Goal: Task Accomplishment & Management: Manage account settings

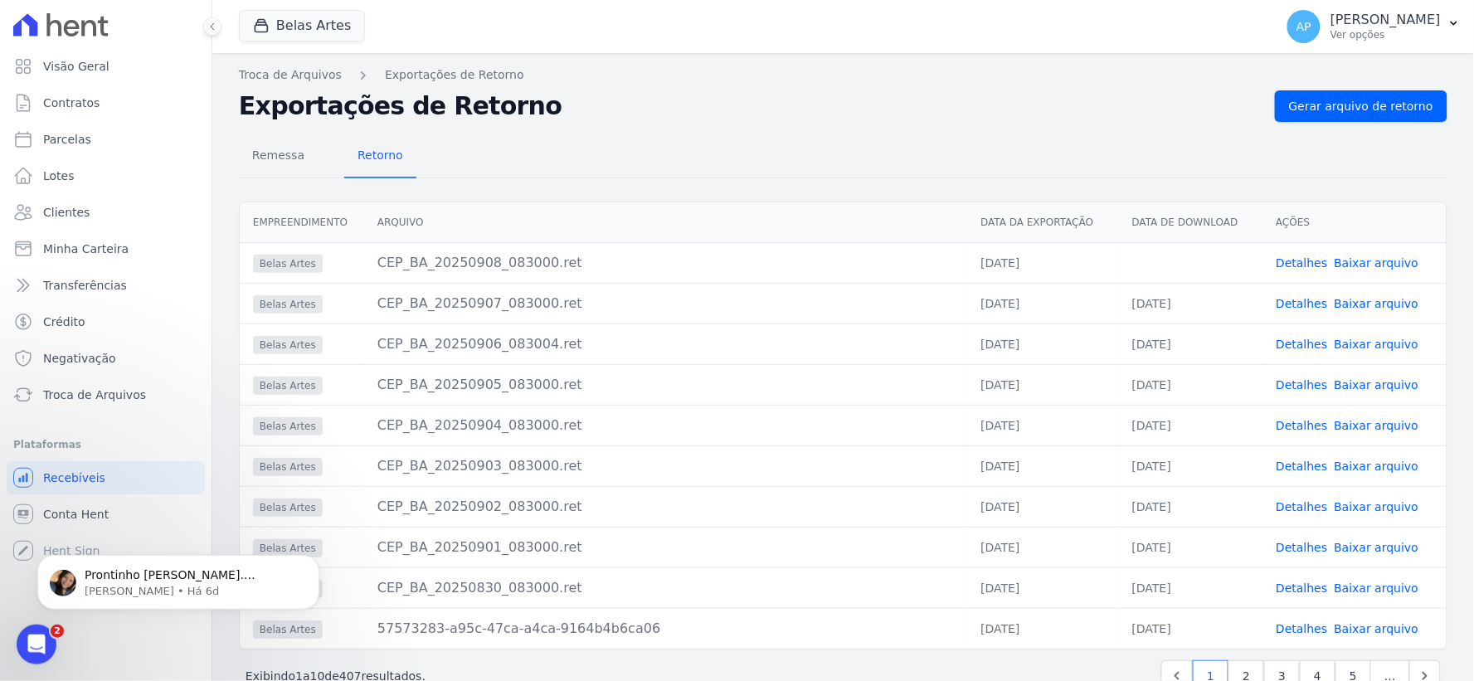
scroll to position [37, 0]
click at [59, 139] on span "Parcelas" at bounding box center [67, 139] width 48 height 17
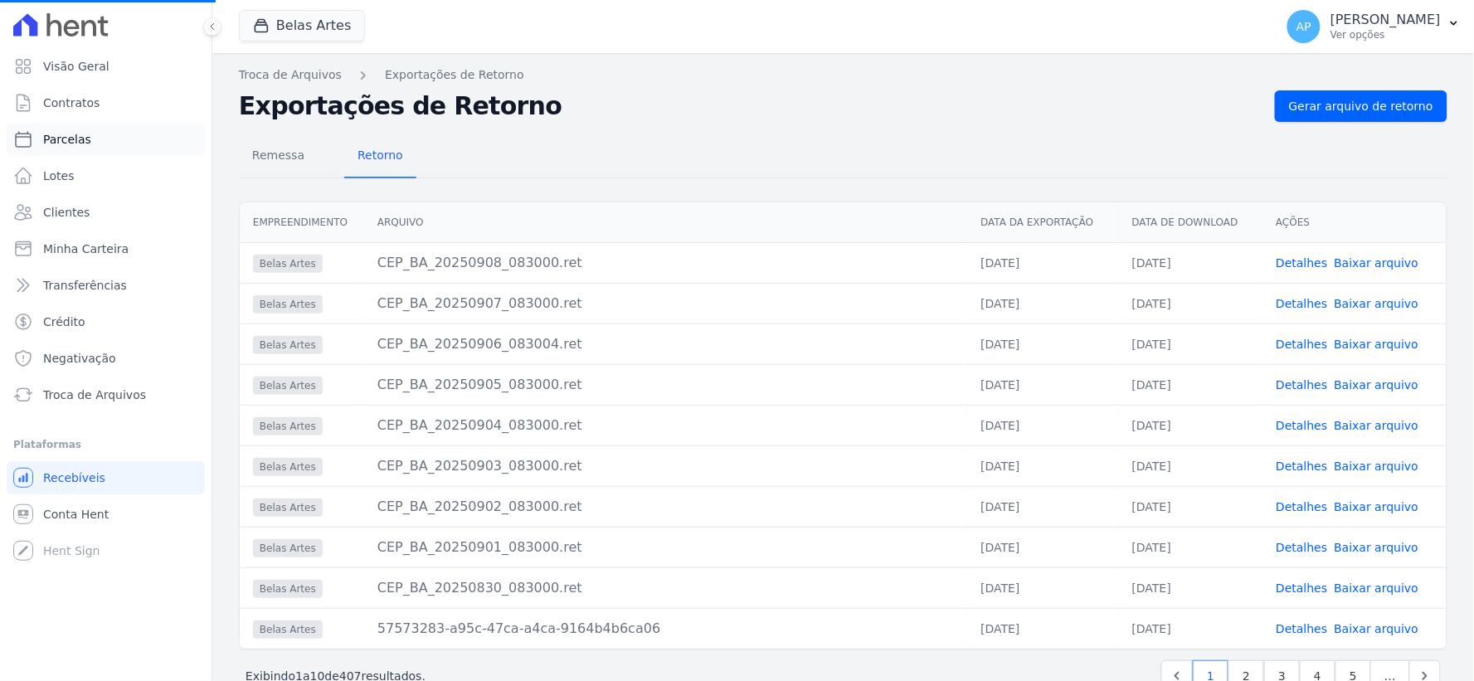
select select
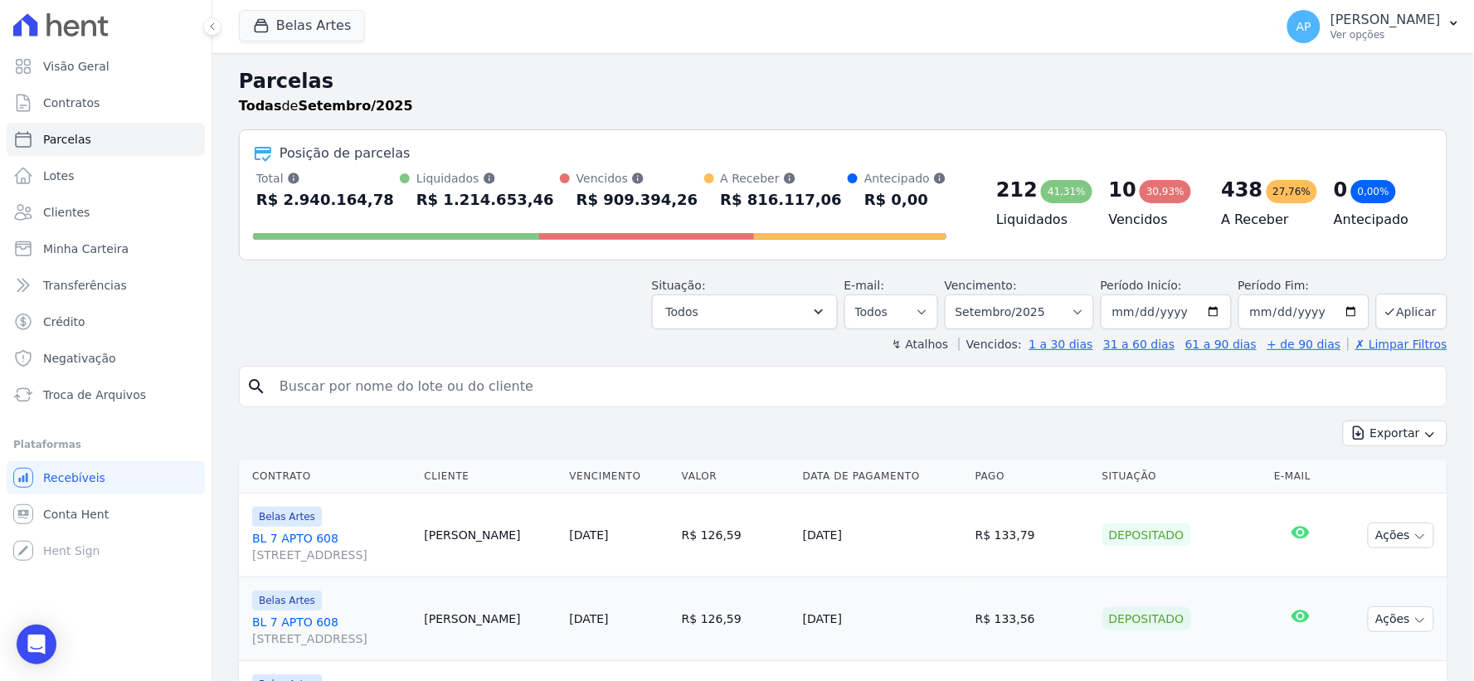
click at [480, 392] on input "search" at bounding box center [855, 386] width 1171 height 33
type input "tietz"
select select
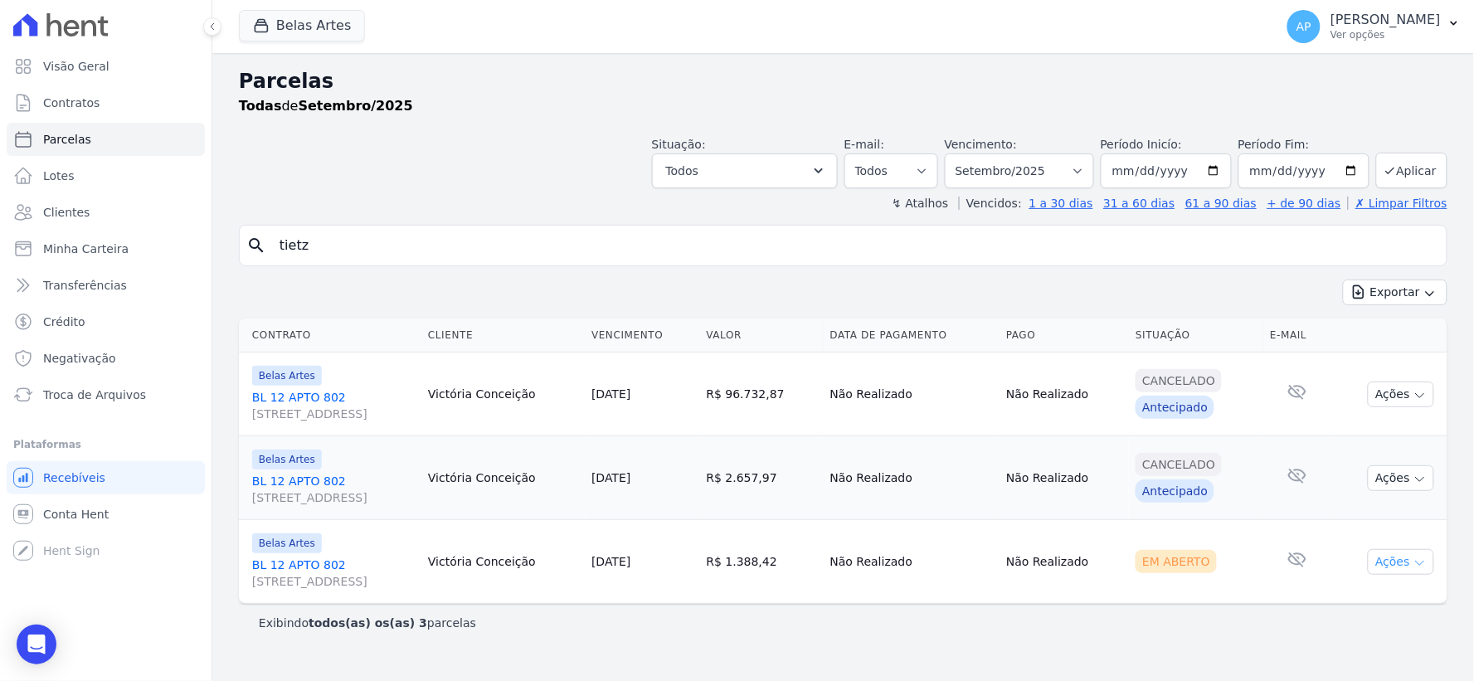
click at [1406, 554] on button "Ações" at bounding box center [1401, 562] width 66 height 26
click at [1320, 602] on link "Ver boleto" at bounding box center [1394, 600] width 159 height 31
drag, startPoint x: 533, startPoint y: 228, endPoint x: 101, endPoint y: 239, distance: 431.6
click at [101, 239] on div "Visão Geral Contratos Parcelas Lotes Clientes Minha Carteira Transferências Cré…" at bounding box center [737, 340] width 1474 height 681
paste input "Danyeli ayumi Sotoma Arguelo"
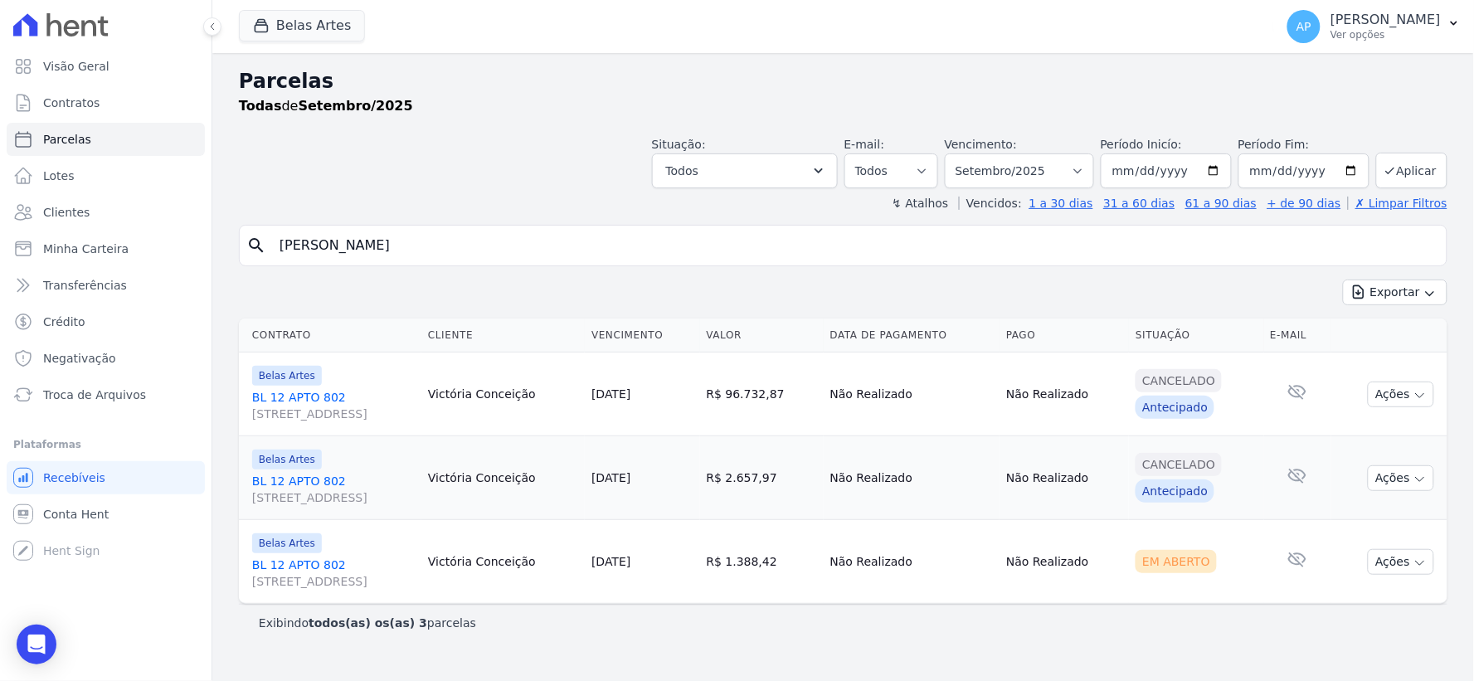
type input "Danyeli ayumi Sotoma Arguelo"
select select
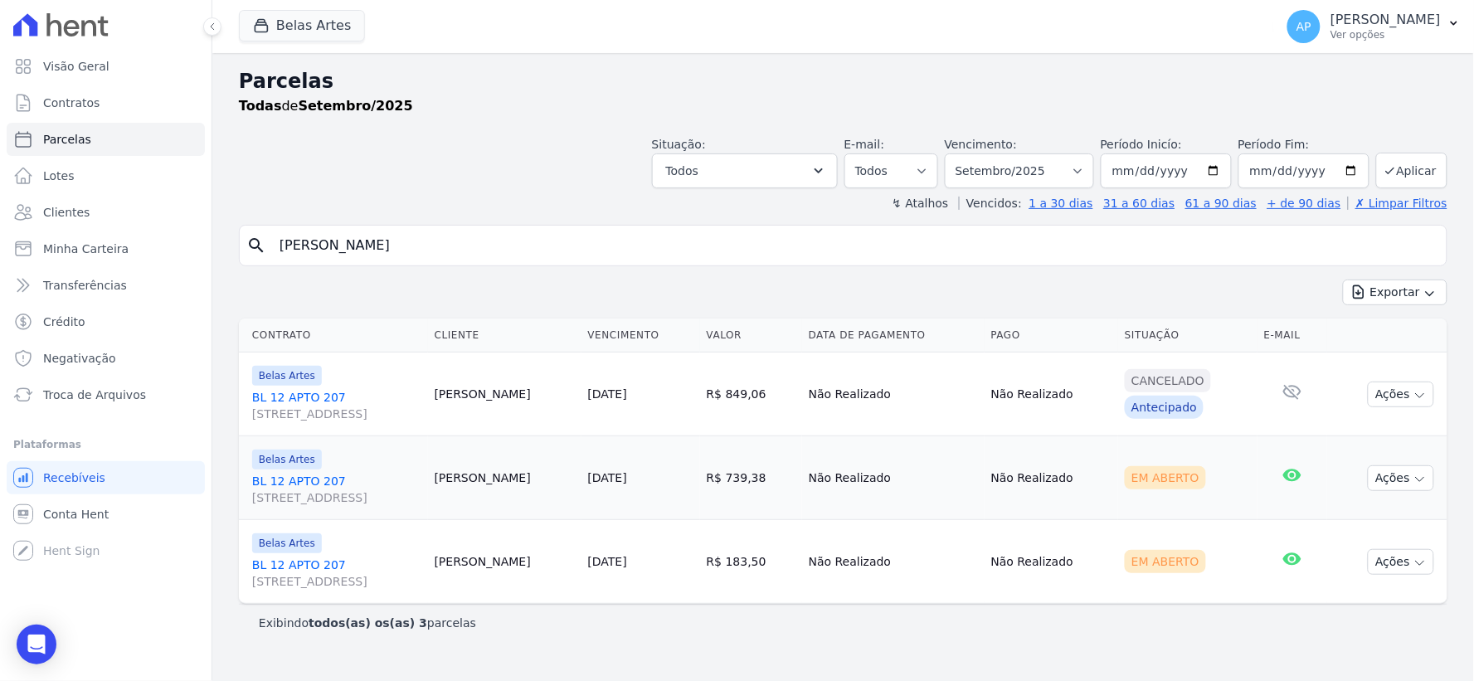
click at [466, 252] on input "Danyeli ayumi Sotoma Arguelo" at bounding box center [855, 245] width 1171 height 33
select select
click at [1406, 482] on button "Ações" at bounding box center [1401, 478] width 66 height 26
click at [278, 487] on link "BL 12 APTO 207 Rua 16, 1144, Fortaleza" at bounding box center [336, 489] width 169 height 33
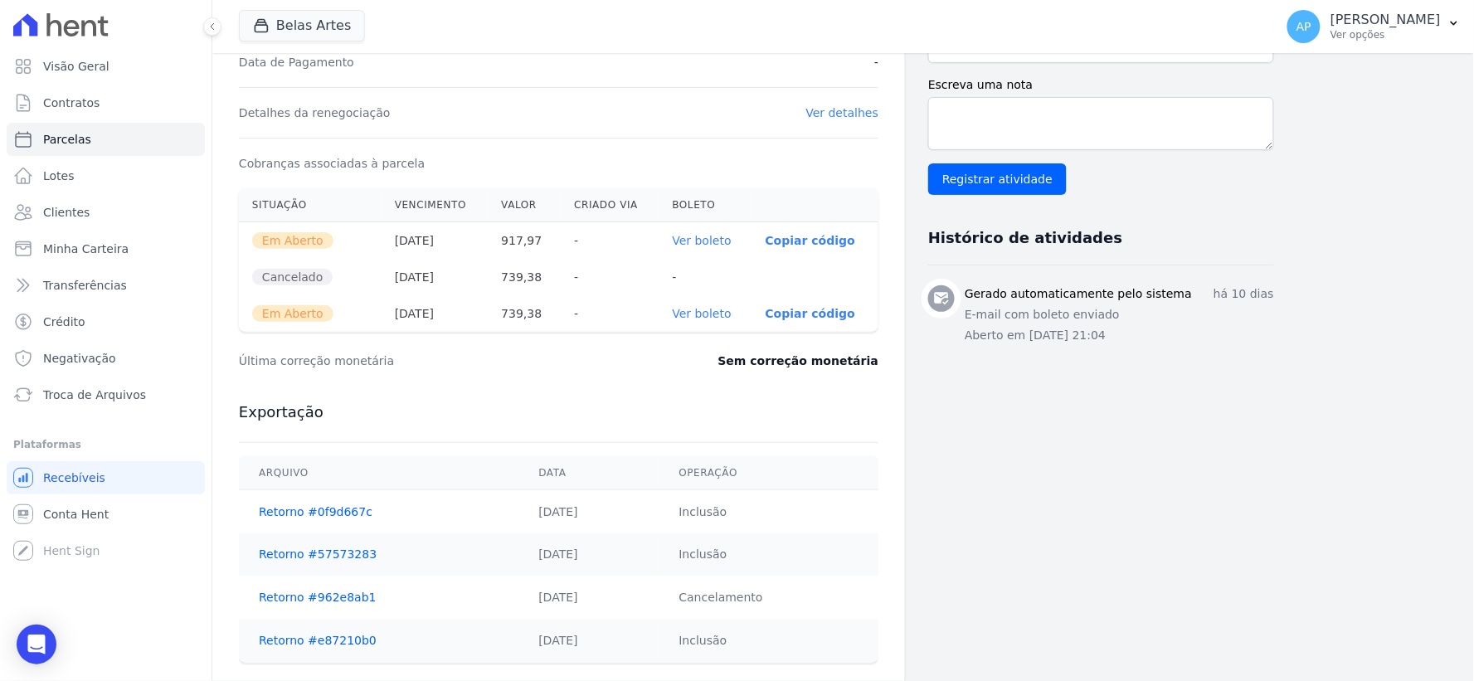
scroll to position [553, 0]
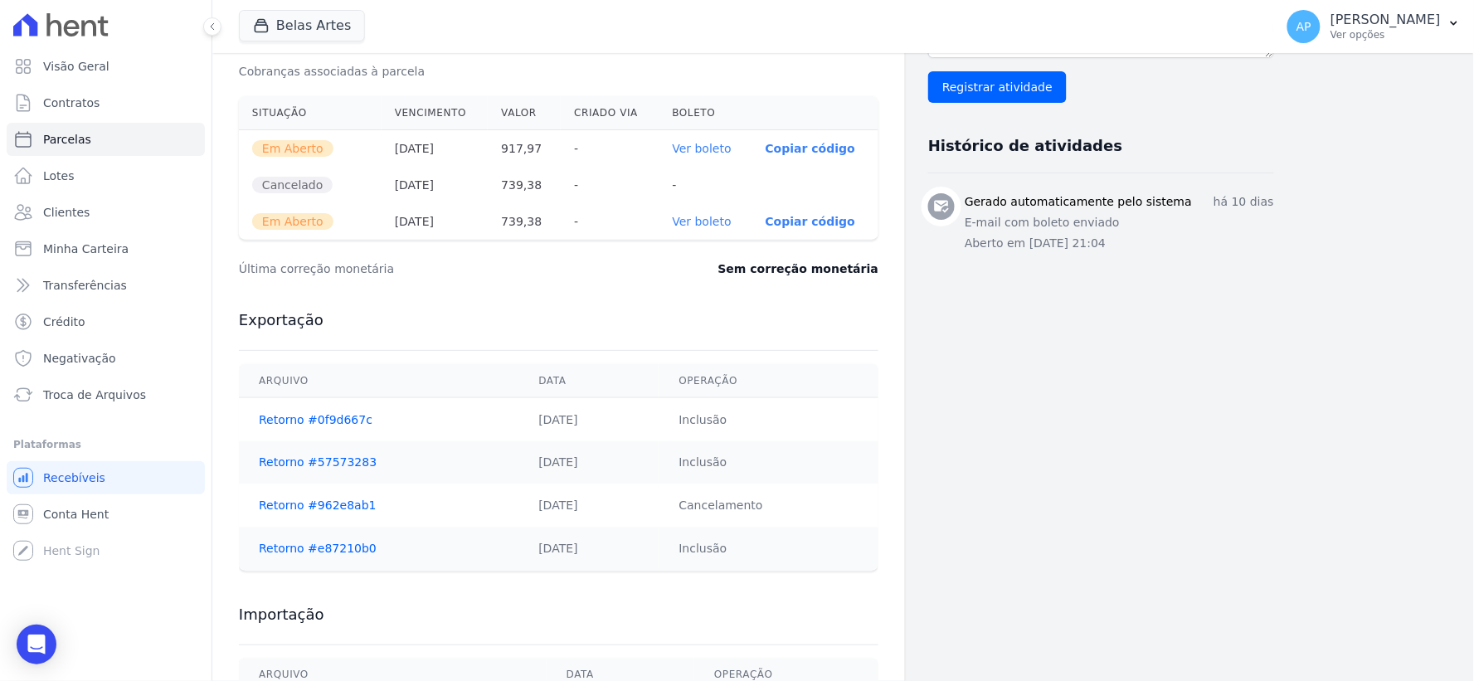
click at [711, 220] on link "Ver boleto" at bounding box center [702, 221] width 59 height 13
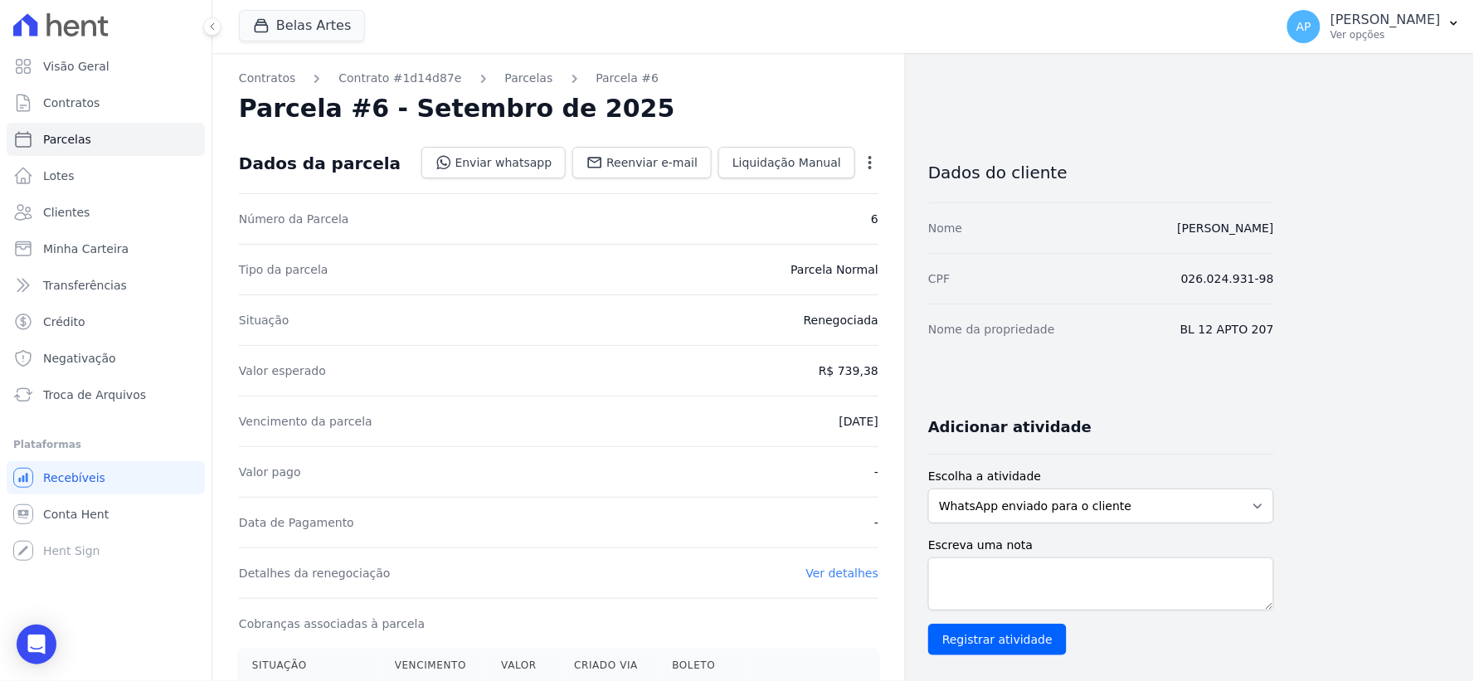
click at [869, 163] on icon "button" at bounding box center [870, 162] width 3 height 13
select select
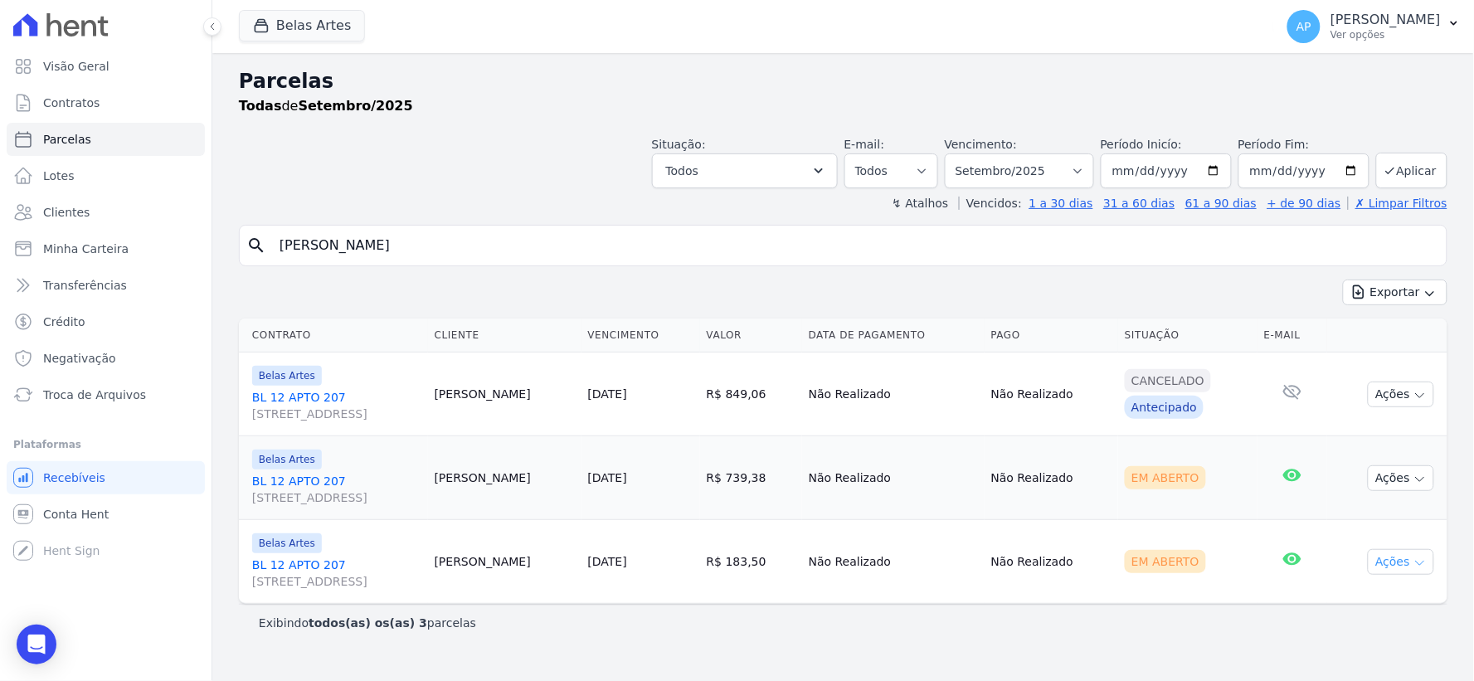
click at [1391, 554] on button "Ações" at bounding box center [1401, 562] width 66 height 26
click at [1369, 596] on link "Ver boleto" at bounding box center [1394, 600] width 159 height 31
click at [319, 474] on link "BL 12 APTO 207 Rua 16, 1144, Fortaleza" at bounding box center [336, 489] width 169 height 33
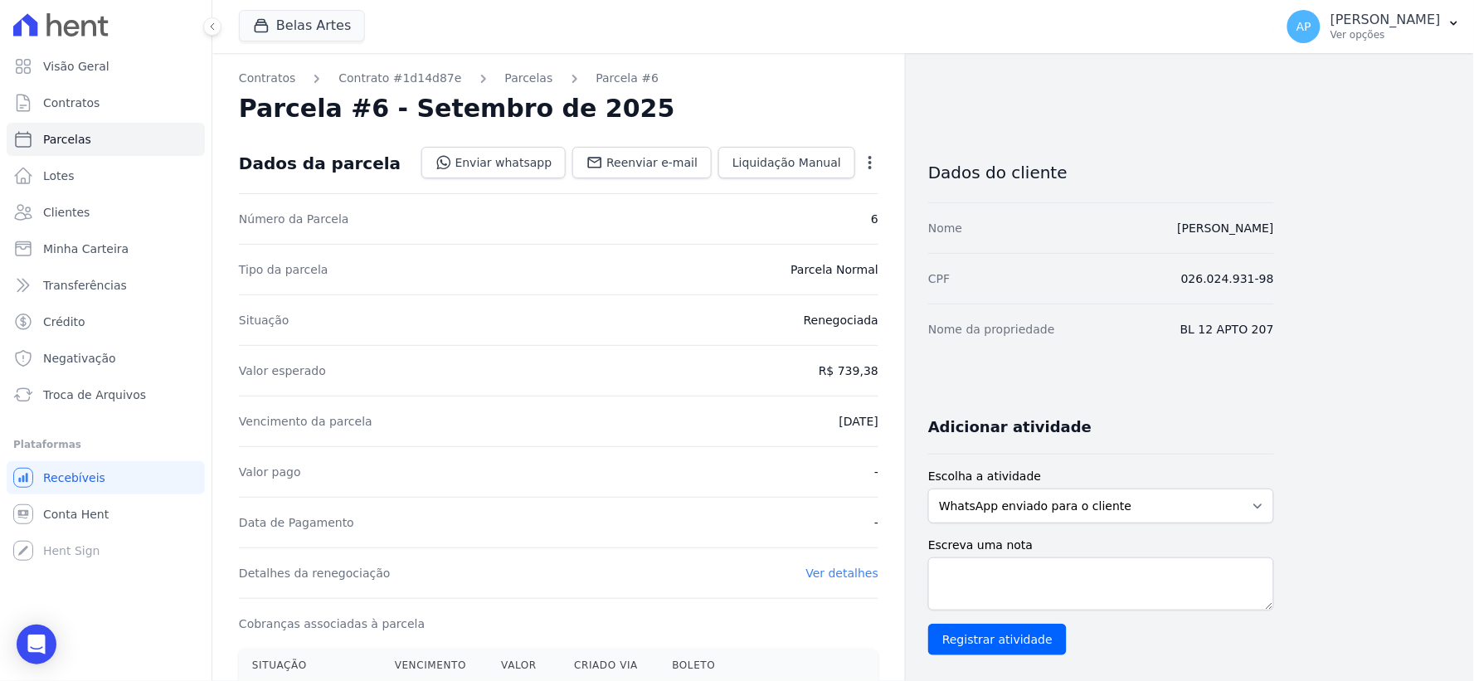
click at [869, 163] on icon "button" at bounding box center [870, 162] width 17 height 17
click at [792, 212] on link "Cancelar Cobrança" at bounding box center [799, 215] width 146 height 30
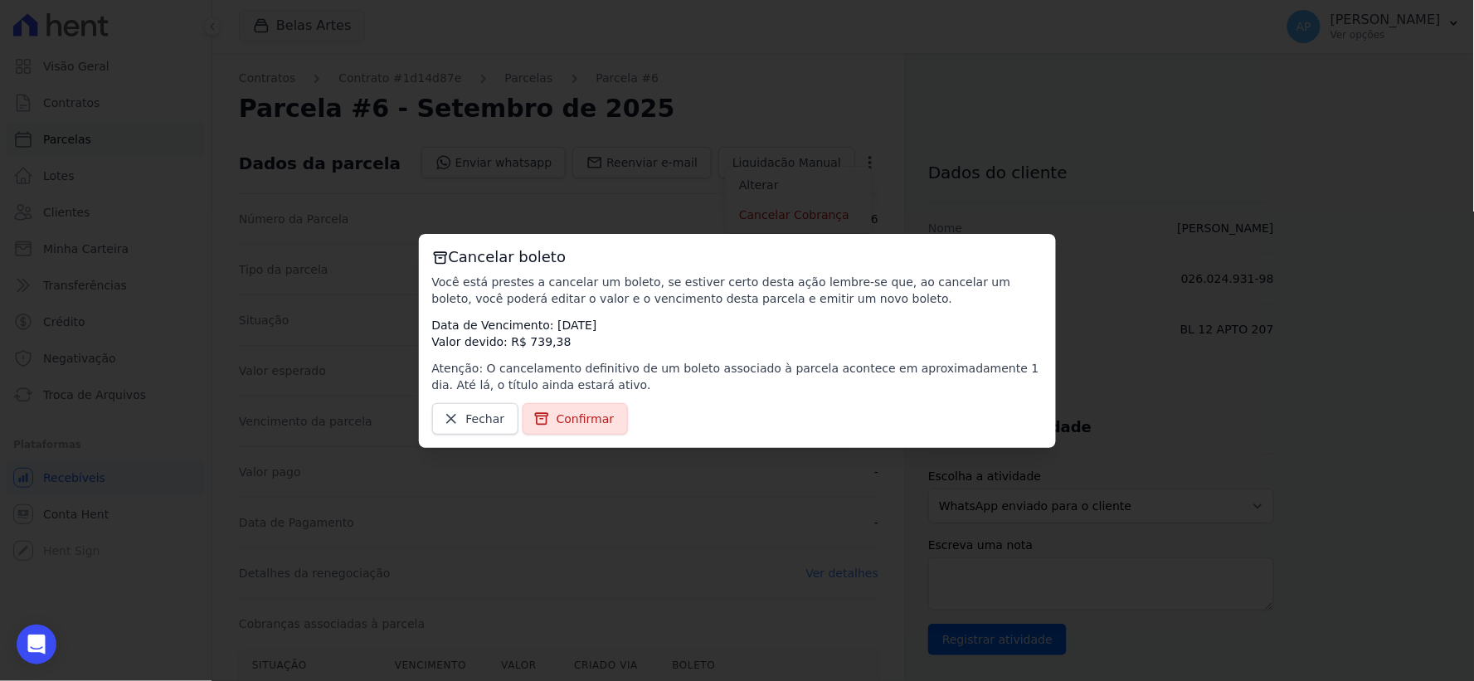
click at [798, 144] on div "Cancelar boleto Você está prestes a cancelar um boleto, se estiver certo desta …" at bounding box center [737, 340] width 1474 height 681
click at [465, 428] on link "Fechar" at bounding box center [475, 419] width 87 height 32
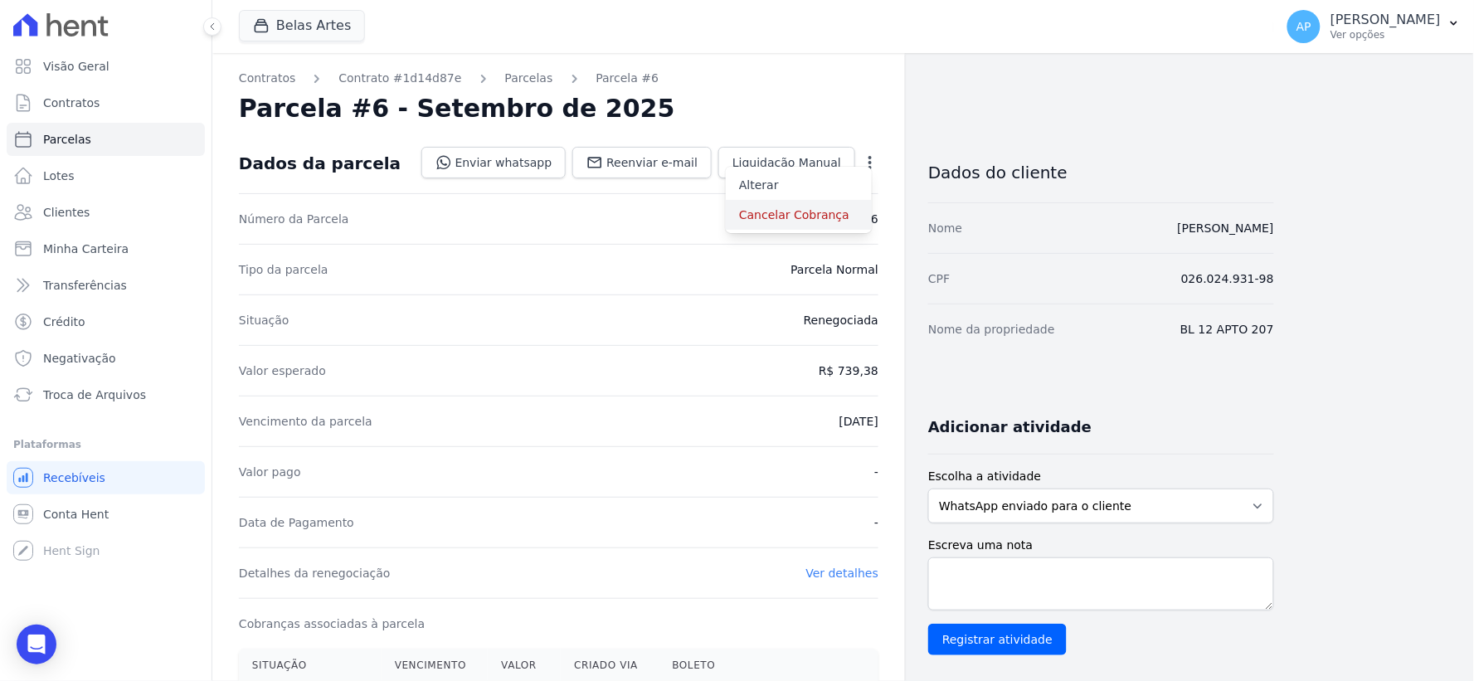
click at [786, 220] on link "Cancelar Cobrança" at bounding box center [799, 215] width 146 height 30
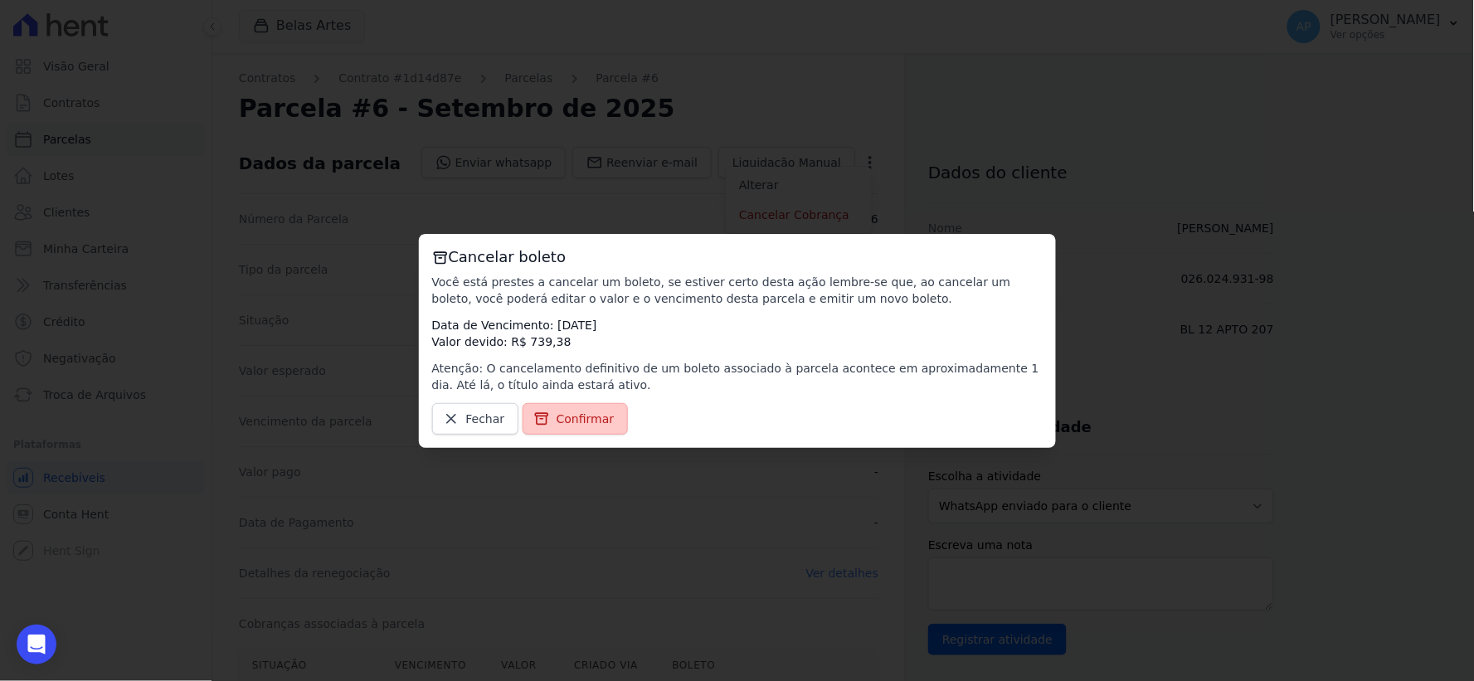
click at [602, 419] on span "Confirmar" at bounding box center [586, 419] width 58 height 17
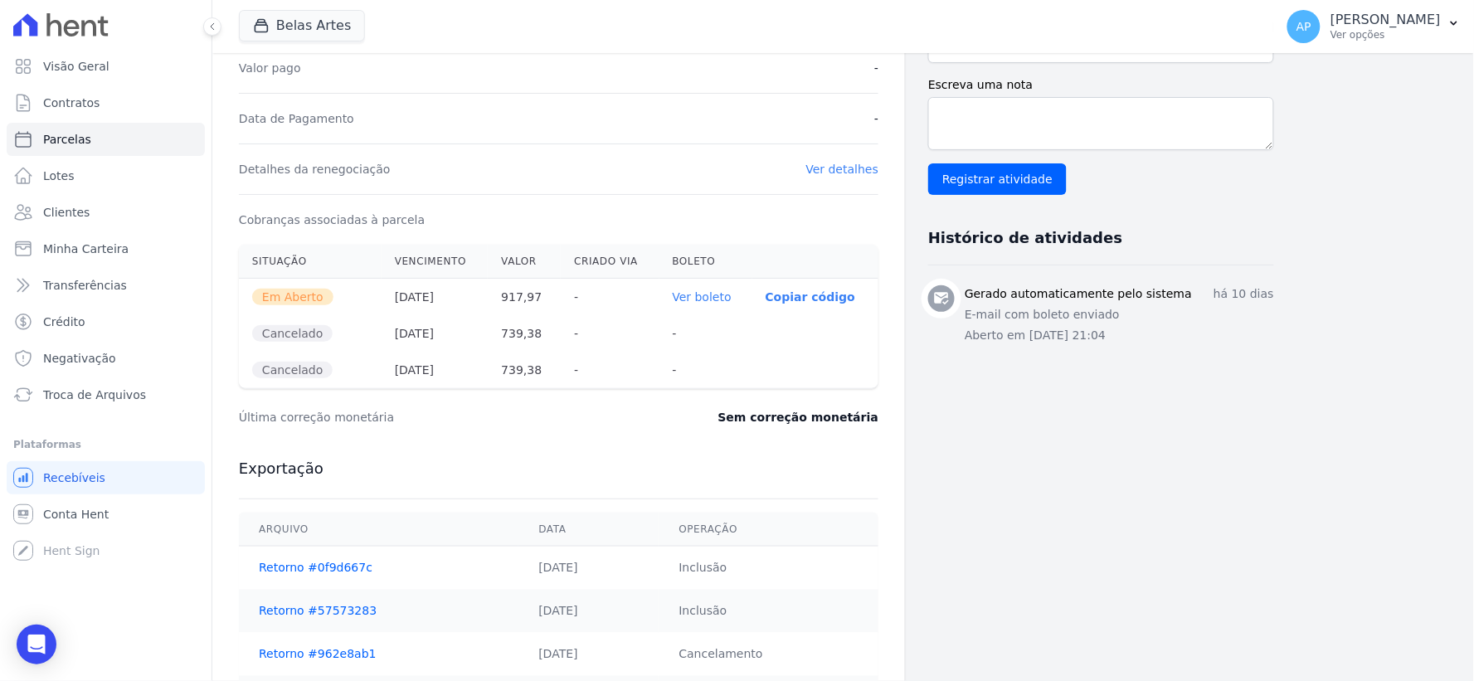
scroll to position [404, 0]
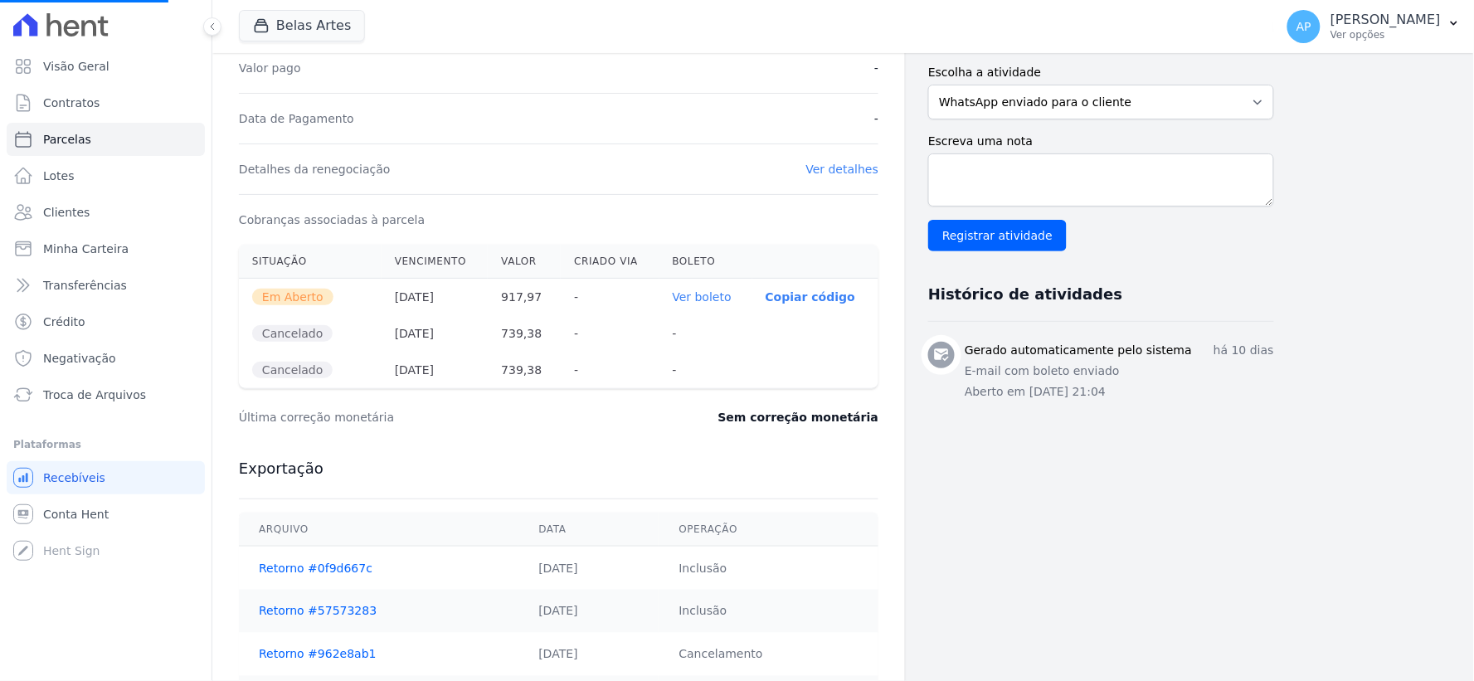
select select
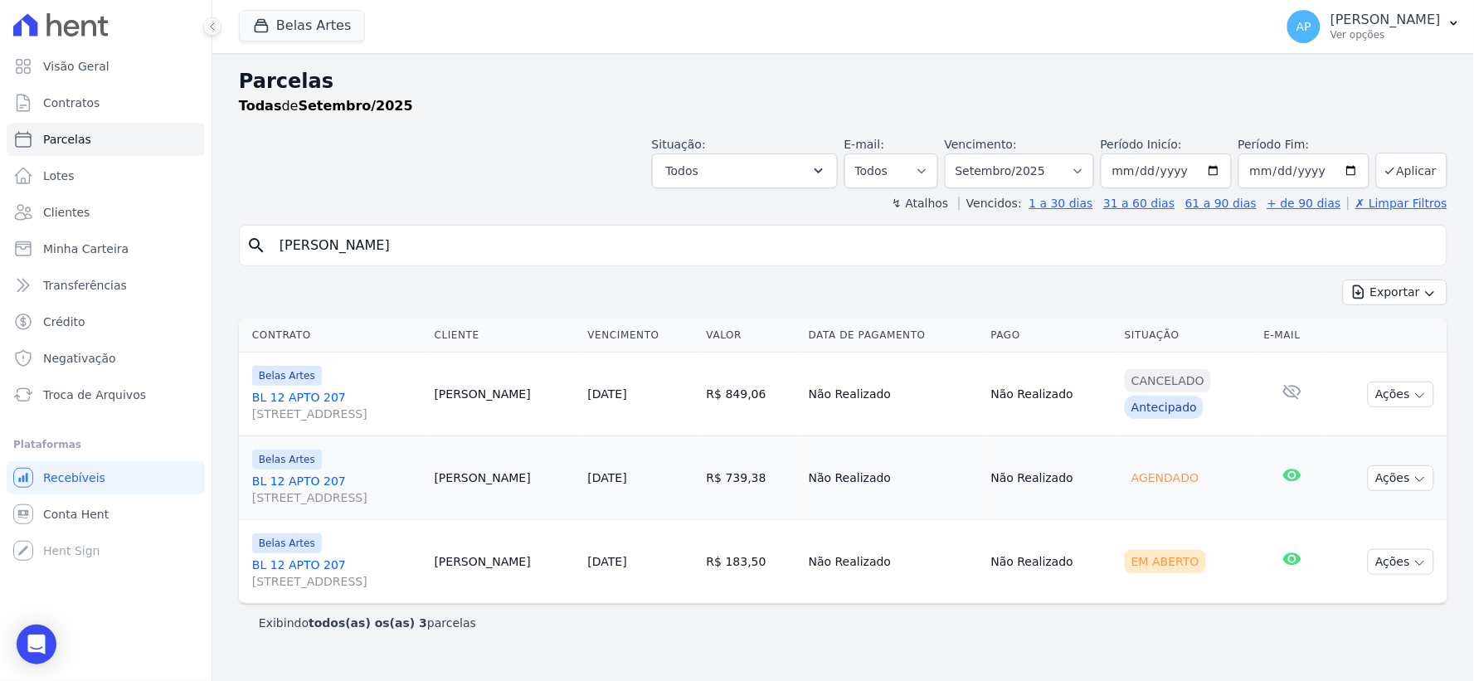
click at [300, 566] on link "BL 12 APTO 207 Rua 16, 1144, Fortaleza" at bounding box center [336, 573] width 169 height 33
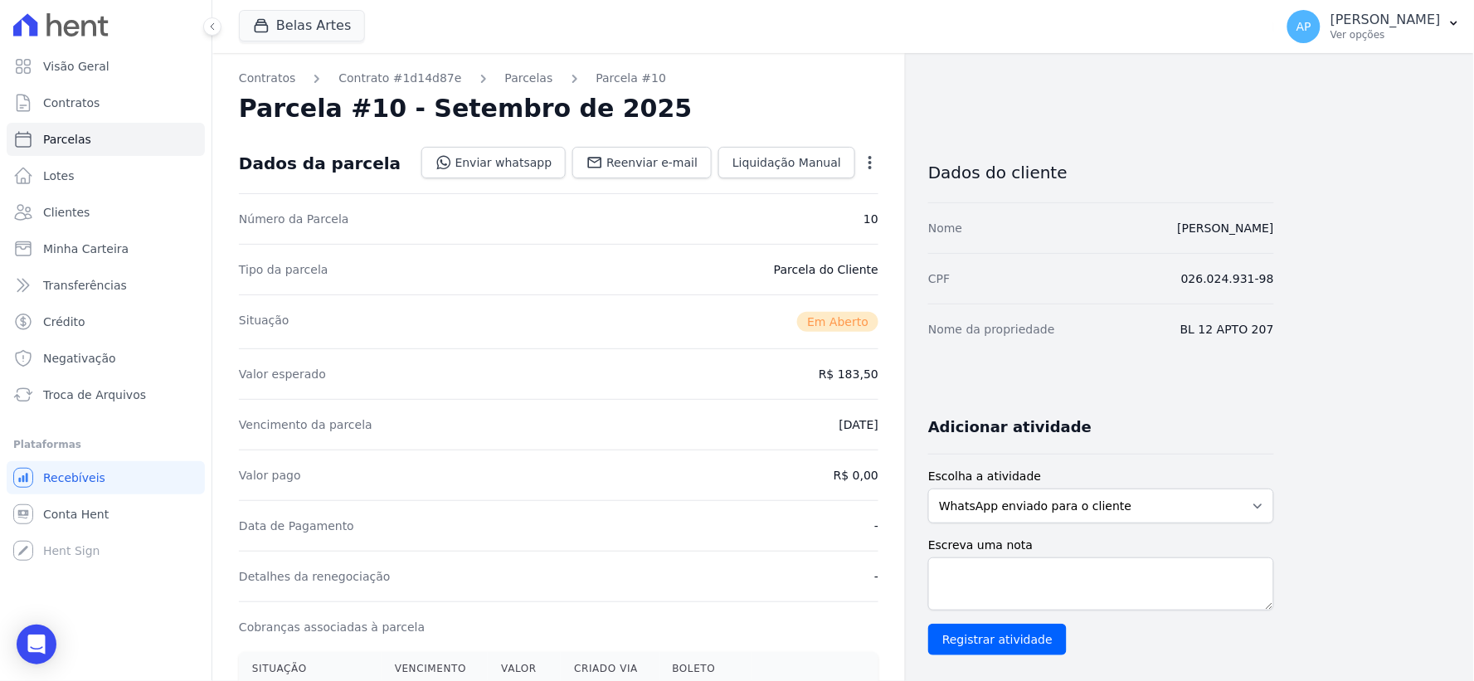
click at [868, 158] on icon "button" at bounding box center [870, 162] width 17 height 17
click at [816, 214] on link "Cancelar Cobrança" at bounding box center [799, 215] width 146 height 30
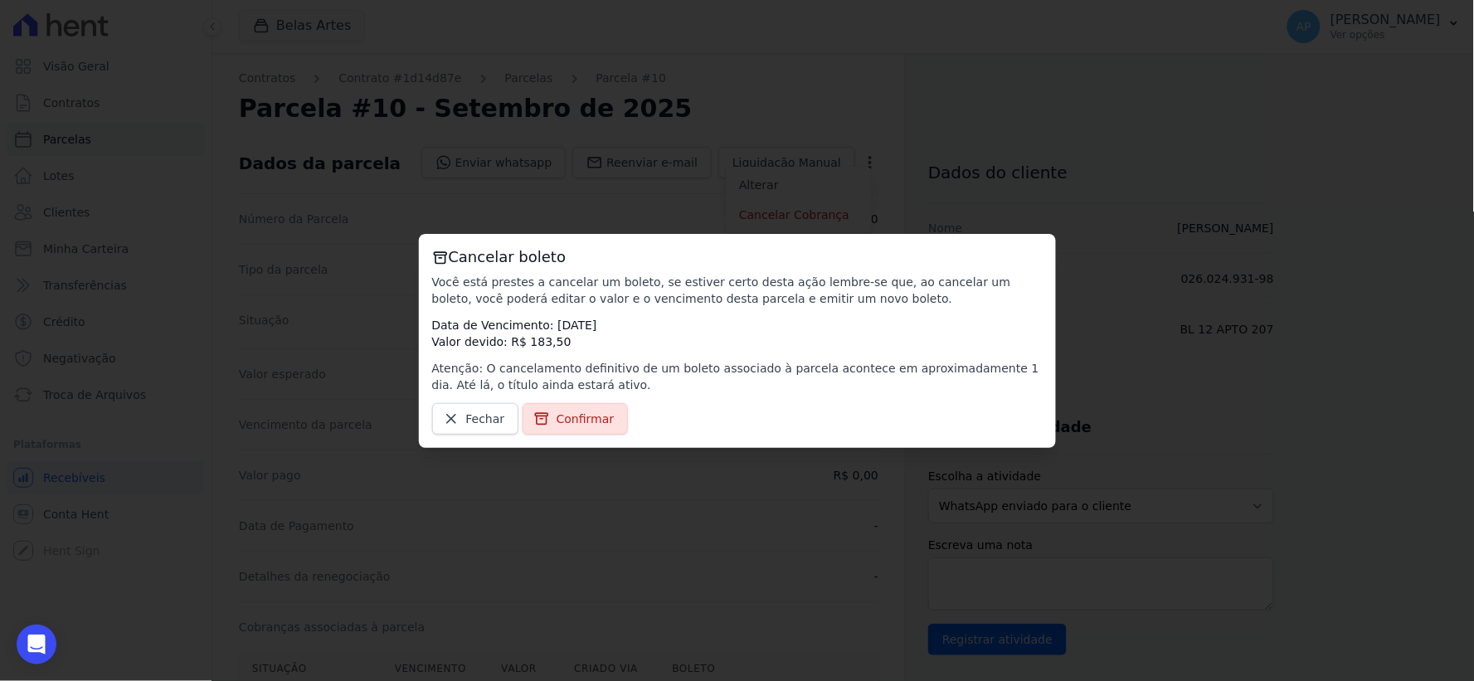
click at [540, 436] on div "Cancelar boleto Você está prestes a cancelar um boleto, se estiver certo desta …" at bounding box center [737, 341] width 637 height 214
click at [543, 413] on icon at bounding box center [541, 418] width 12 height 11
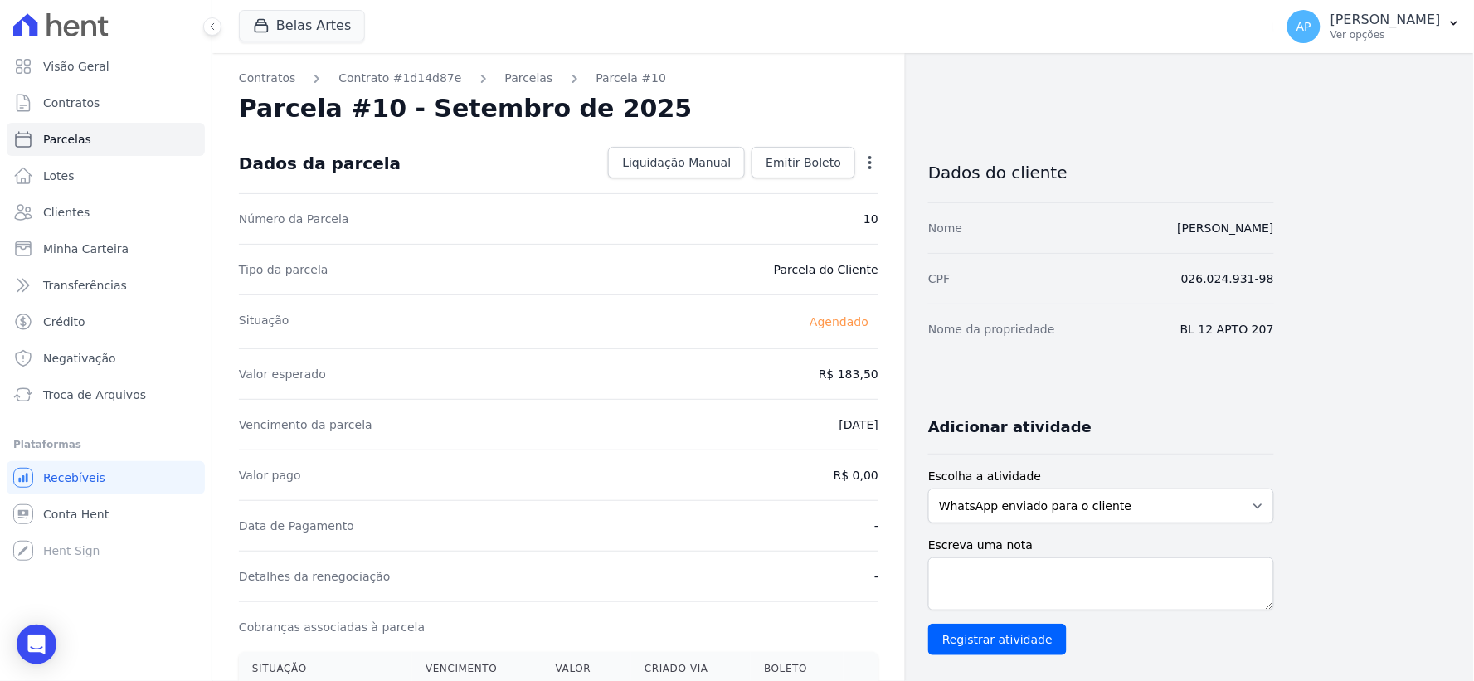
scroll to position [368, 0]
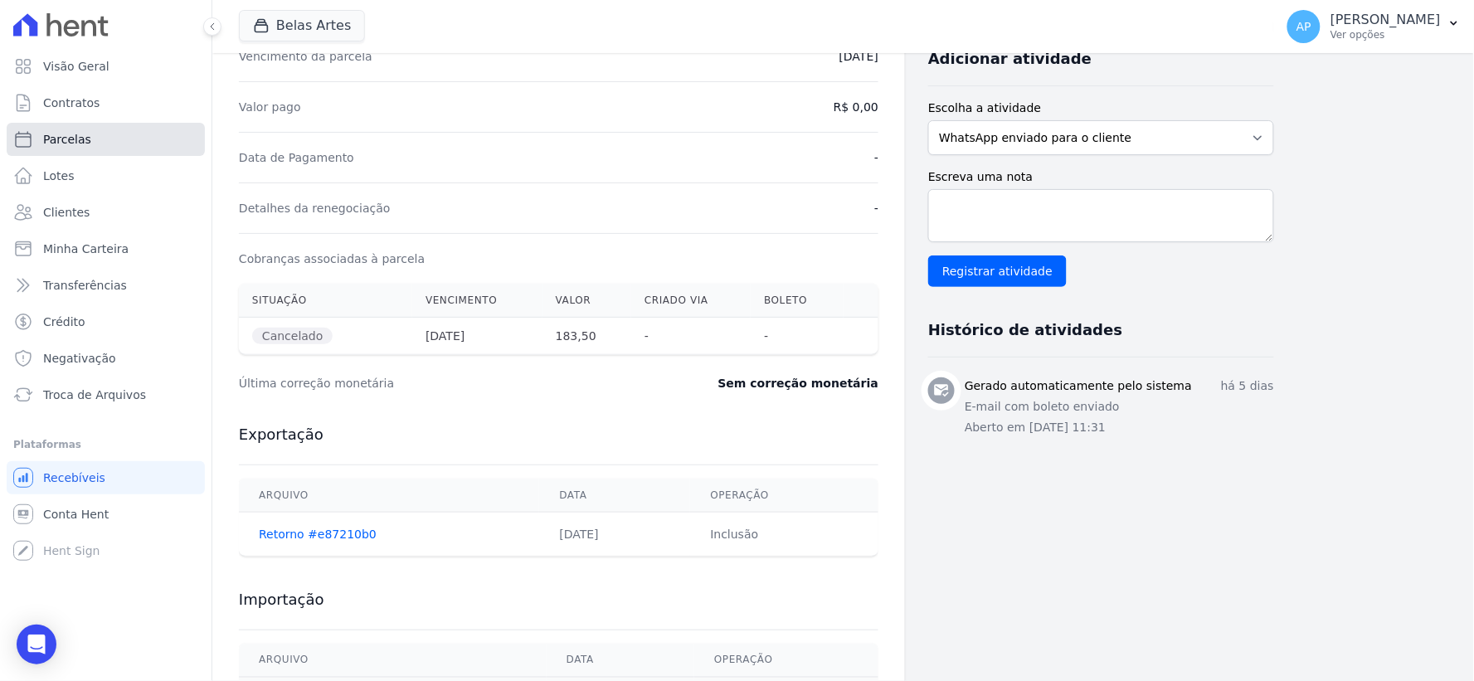
click at [71, 129] on link "Parcelas" at bounding box center [106, 139] width 198 height 33
select select
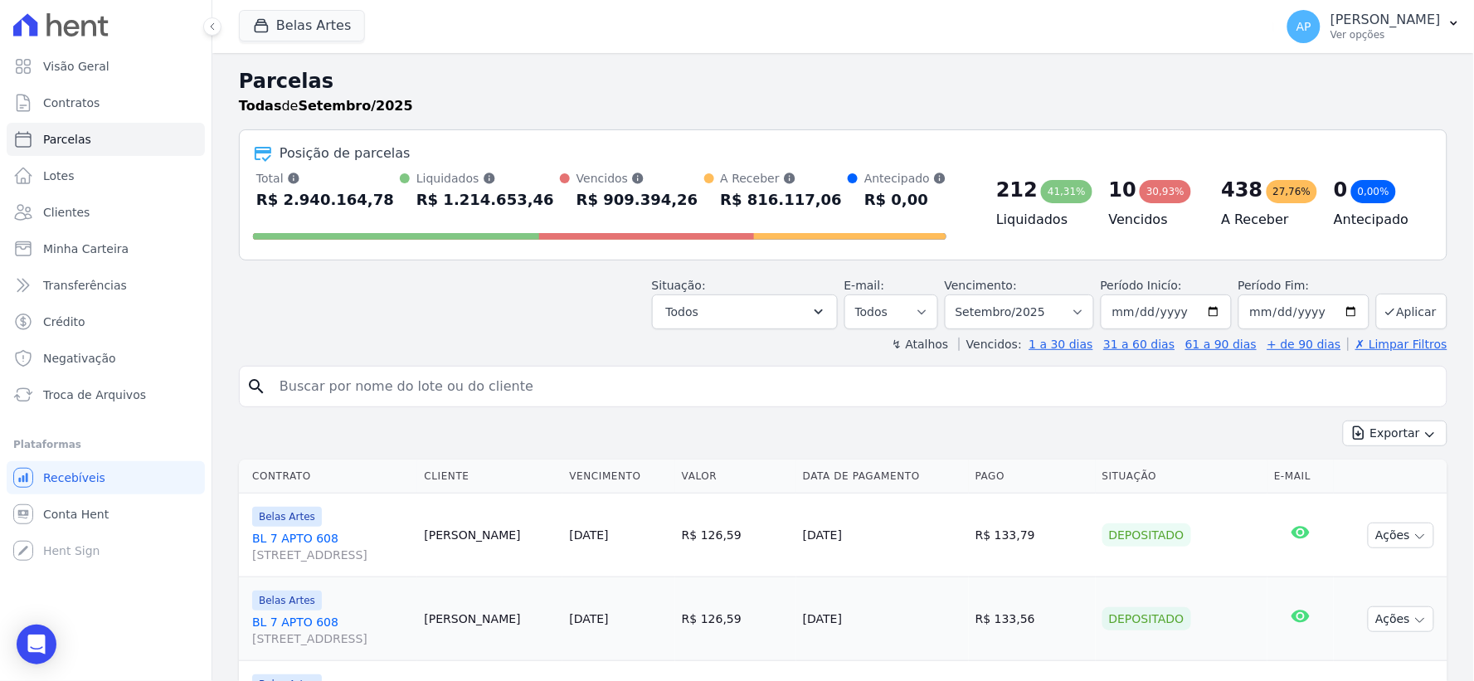
click at [518, 376] on input "search" at bounding box center [855, 386] width 1171 height 33
paste input "Carolina Rocha Monteiro da Silva"
type input "Carolina Rocha Monteiro da Silva"
select select
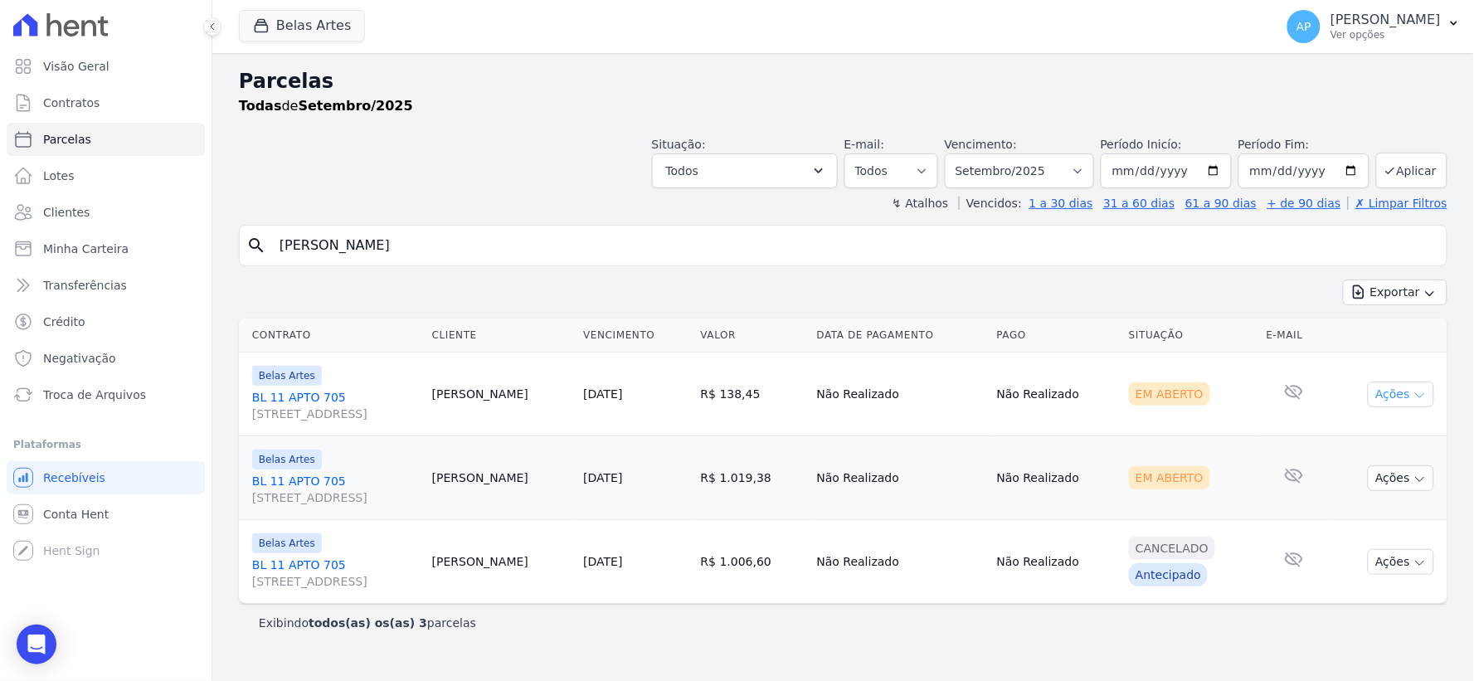
click at [1403, 392] on button "Ações" at bounding box center [1401, 395] width 66 height 26
click at [1347, 435] on link "Ver boleto" at bounding box center [1394, 432] width 159 height 31
click at [1201, 504] on td "Em Aberto" at bounding box center [1192, 478] width 138 height 84
click at [1411, 485] on button "Ações" at bounding box center [1401, 478] width 66 height 26
click at [1347, 517] on link "Ver boleto" at bounding box center [1394, 516] width 159 height 31
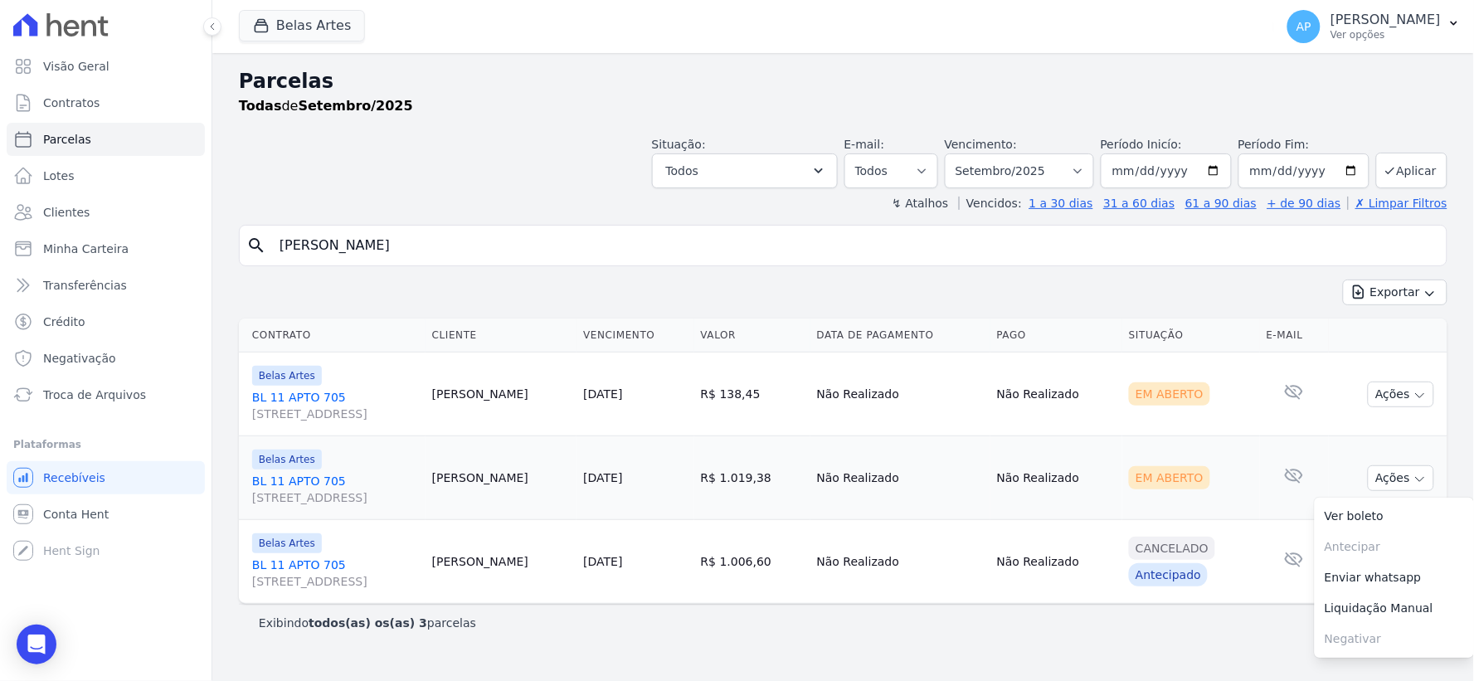
drag, startPoint x: 684, startPoint y: 250, endPoint x: 0, endPoint y: 256, distance: 683.7
click at [0, 255] on div "Visão Geral Contratos Parcelas Lotes Clientes Minha Carteira Transferências Cré…" at bounding box center [737, 340] width 1474 height 681
paste input "Tamara Fernanda de Oliveira Cardoso"
type input "Tamara Fernanda de Oliveira Cardoso"
select select
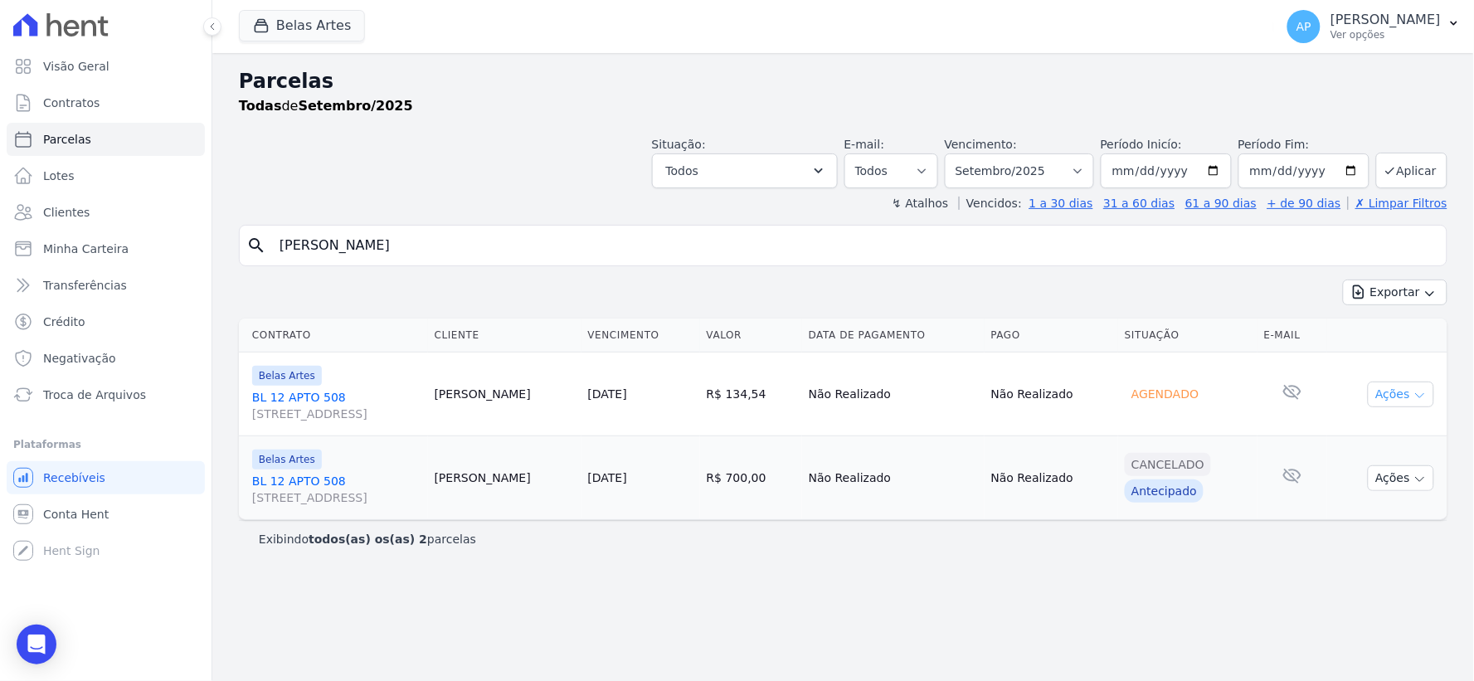
click at [1404, 394] on button "Ações" at bounding box center [1401, 395] width 66 height 26
click at [277, 394] on link "BL 12 APTO 508 Rua 16, 1144, Fortaleza" at bounding box center [336, 405] width 169 height 33
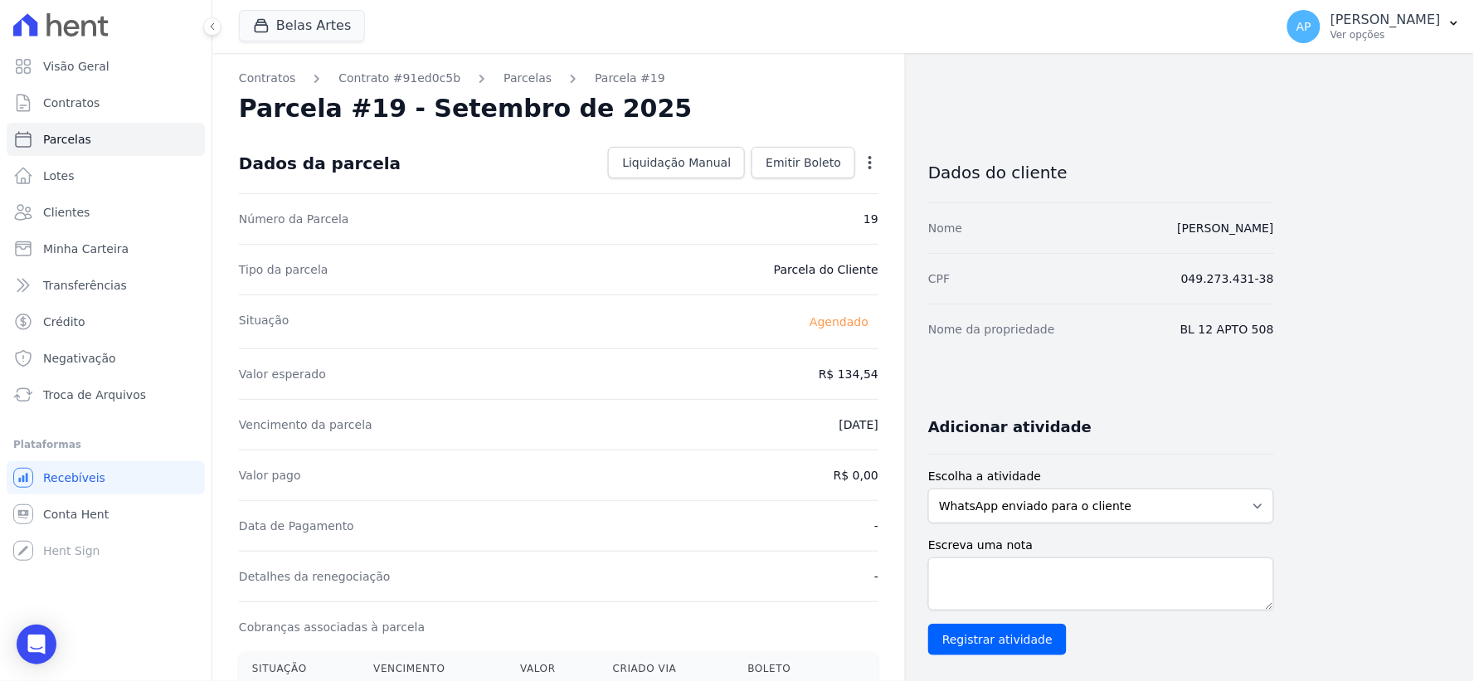
click at [868, 164] on icon "button" at bounding box center [870, 162] width 17 height 17
click at [781, 156] on span "Emitir Boleto" at bounding box center [804, 162] width 76 height 17
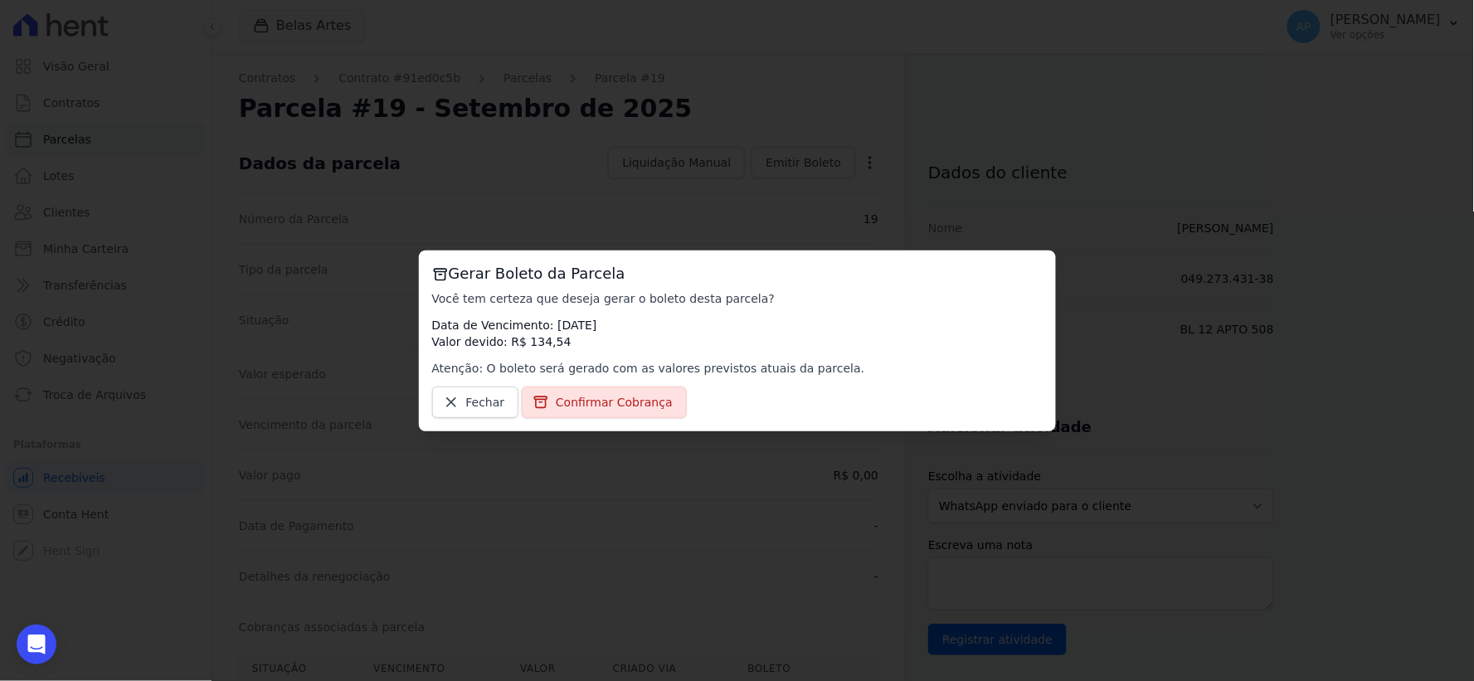
click at [549, 536] on div "Gerar Boleto da Parcela Você tem certeza que deseja gerar o boleto desta parcel…" at bounding box center [737, 340] width 1474 height 681
click at [574, 408] on span "Confirmar Cobrança" at bounding box center [614, 402] width 117 height 17
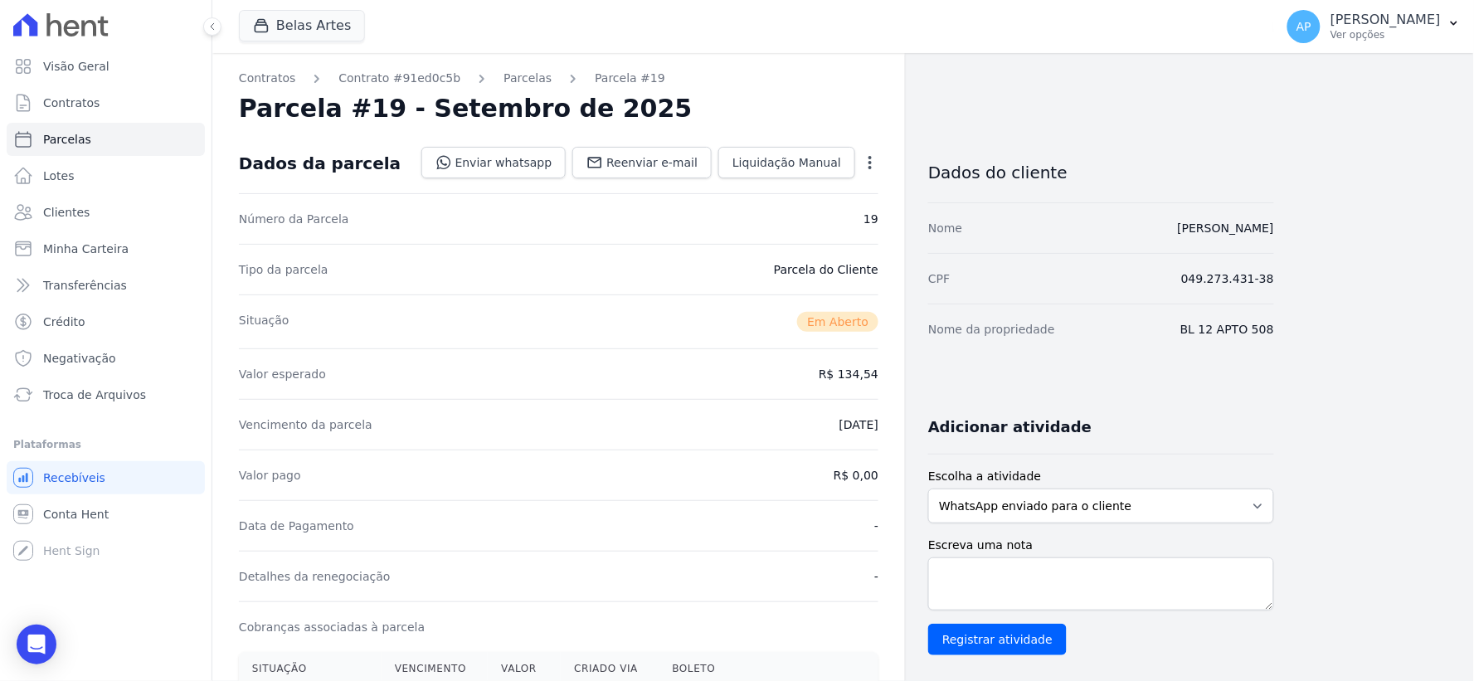
click at [865, 168] on icon "button" at bounding box center [870, 162] width 17 height 17
click at [633, 458] on div "Valor pago R$ 0,00" at bounding box center [559, 475] width 640 height 51
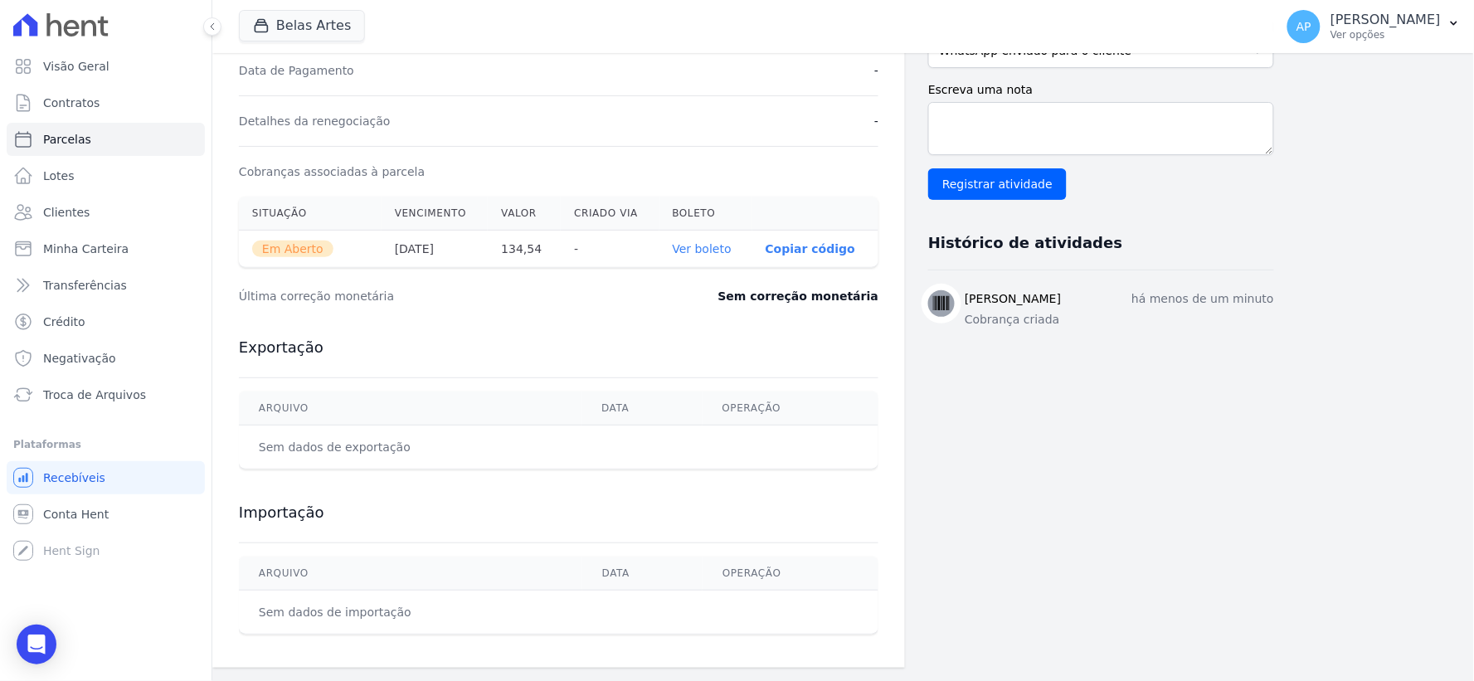
click at [714, 247] on link "Ver boleto" at bounding box center [702, 248] width 59 height 13
